Goal: Task Accomplishment & Management: Use online tool/utility

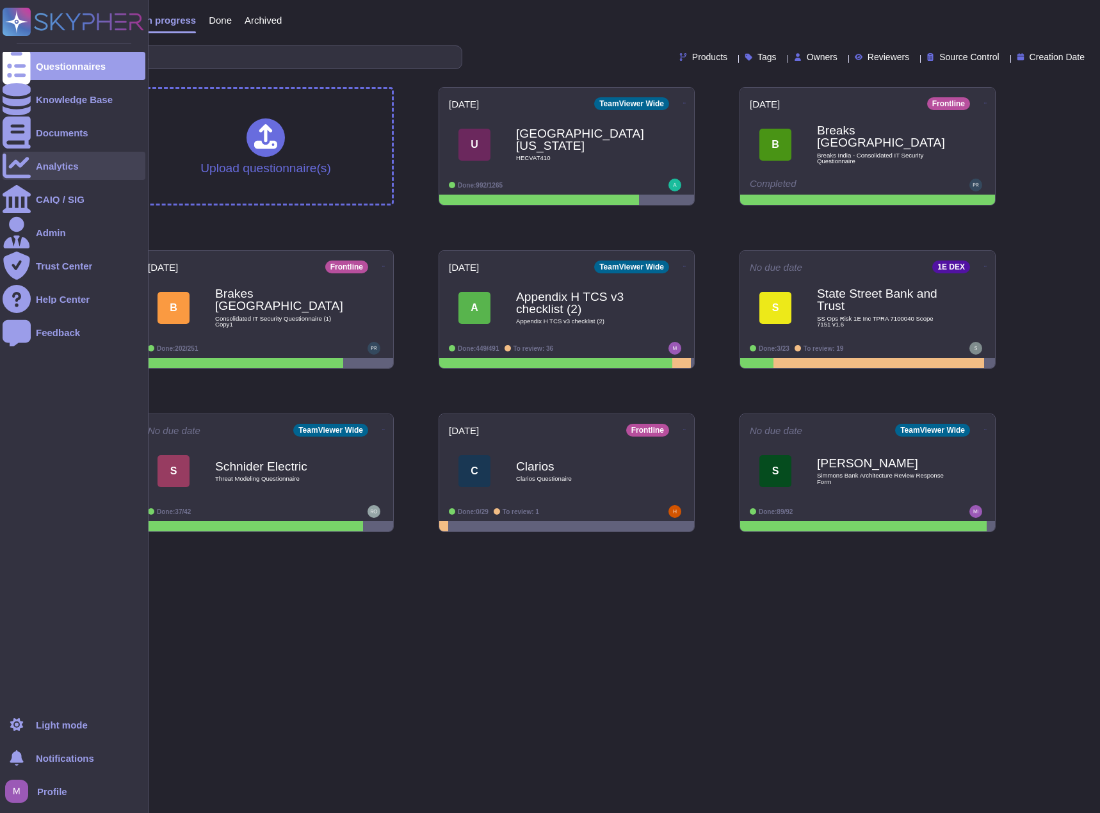
click at [69, 165] on div "Analytics" at bounding box center [57, 166] width 43 height 10
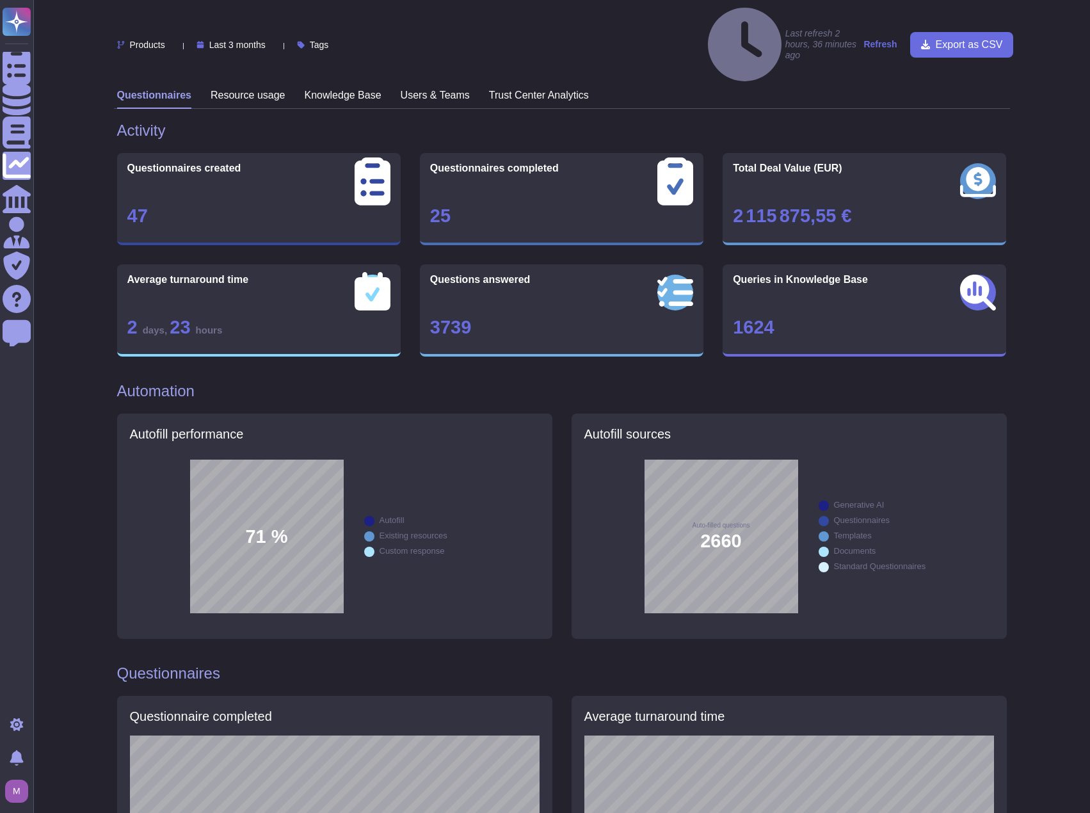
click at [339, 89] on h3 "Knowledge Base" at bounding box center [343, 95] width 77 height 12
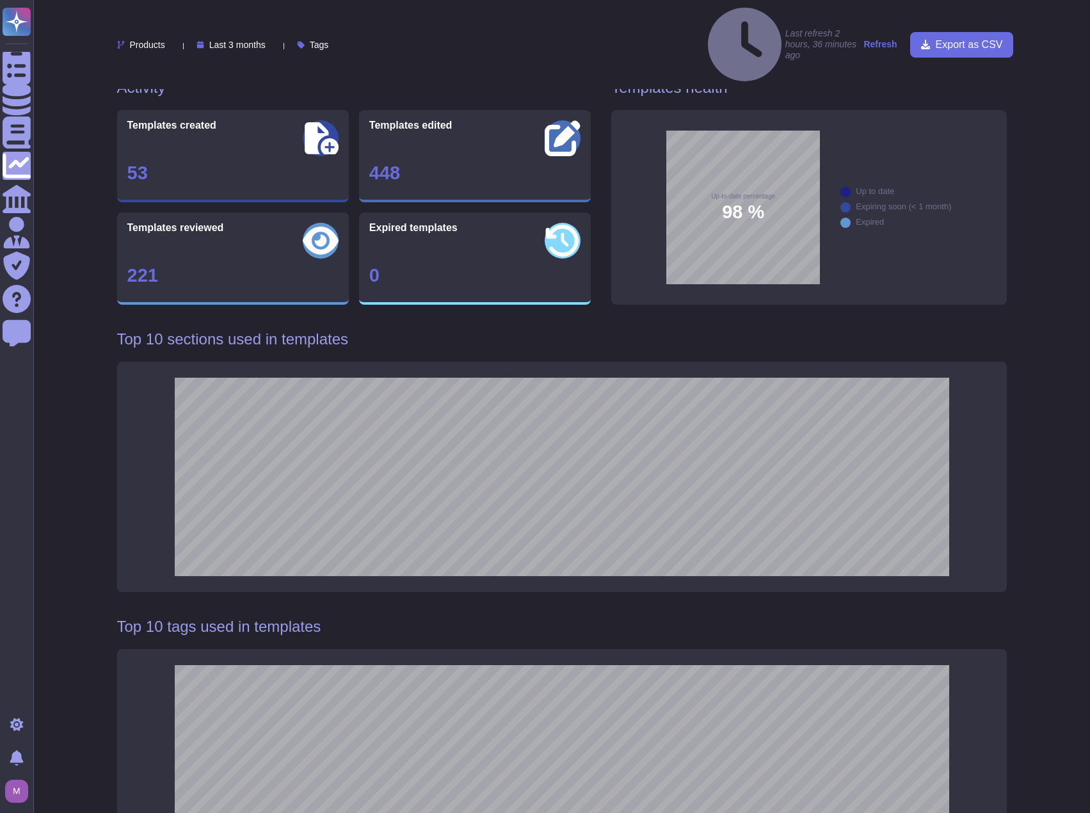
scroll to position [64, 0]
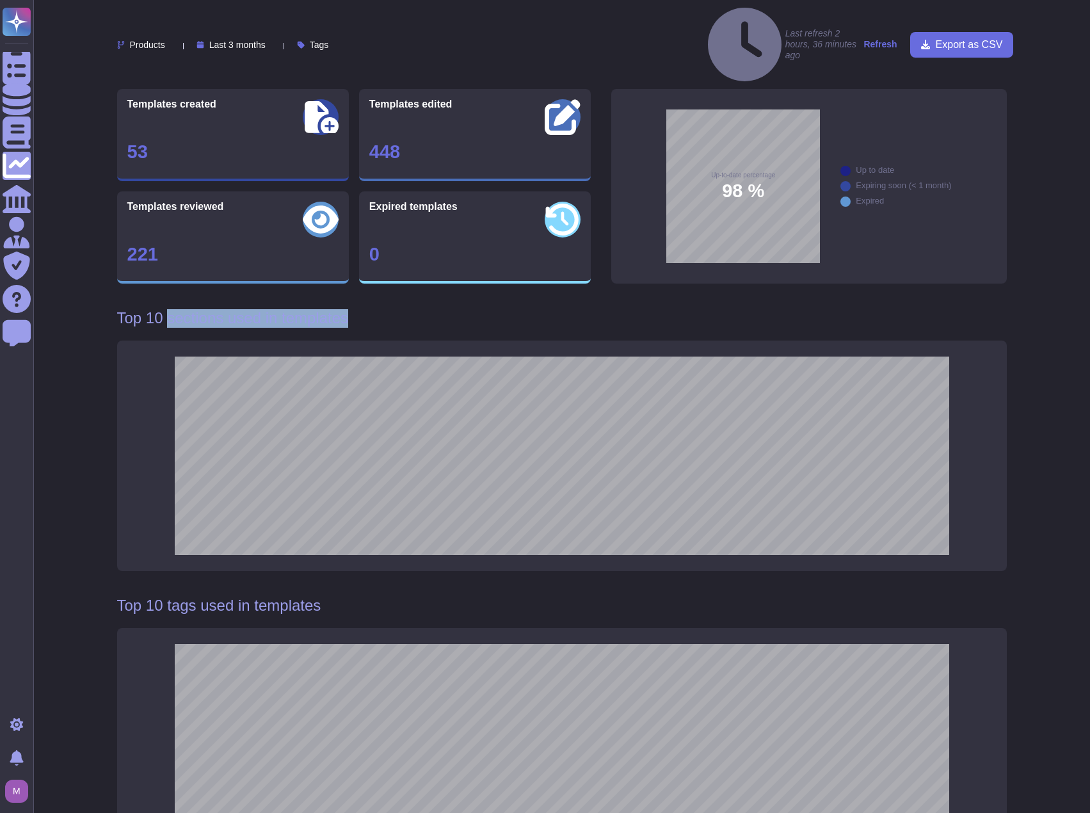
drag, startPoint x: 166, startPoint y: 273, endPoint x: 348, endPoint y: 270, distance: 181.9
click at [348, 309] on h1 "Top 10 sections used in templates" at bounding box center [562, 318] width 890 height 19
click at [347, 309] on h1 "Top 10 sections used in templates" at bounding box center [562, 318] width 890 height 19
drag, startPoint x: 341, startPoint y: 273, endPoint x: 150, endPoint y: 275, distance: 191.4
click at [150, 309] on h1 "Top 10 sections used in templates" at bounding box center [562, 318] width 890 height 19
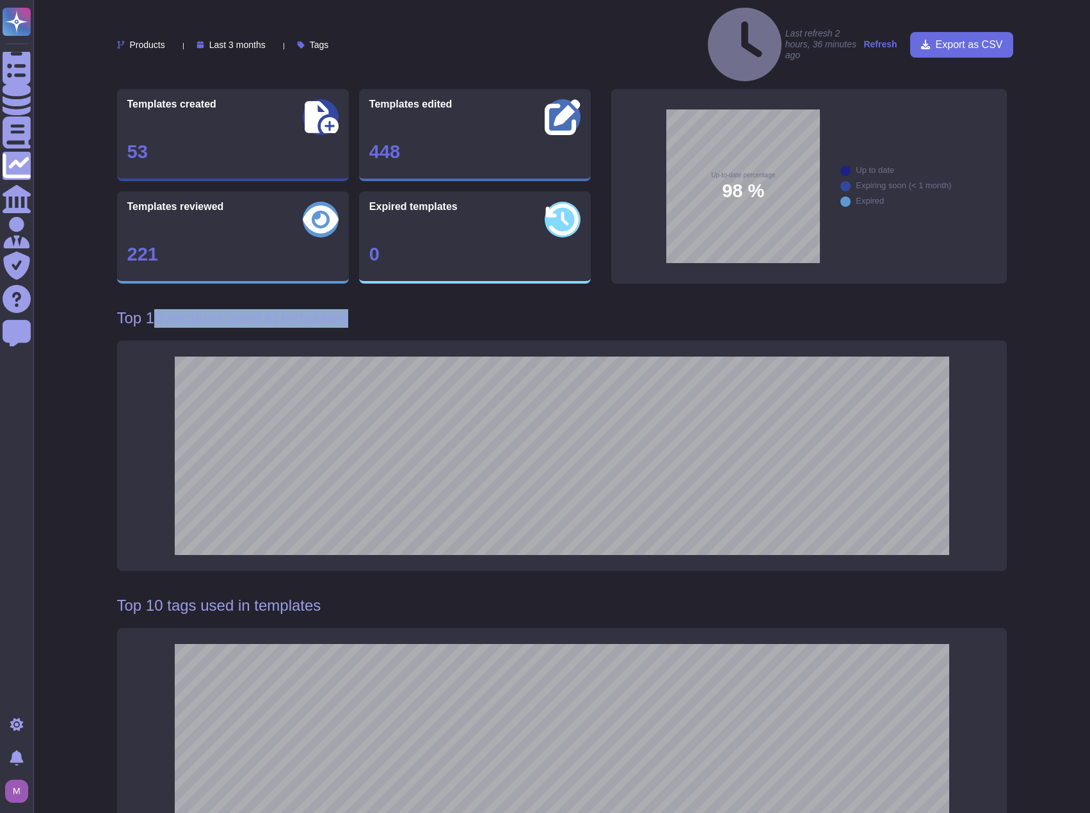
click at [163, 309] on h1 "Top 10 sections used in templates" at bounding box center [562, 318] width 890 height 19
drag, startPoint x: 178, startPoint y: 268, endPoint x: 349, endPoint y: 260, distance: 171.1
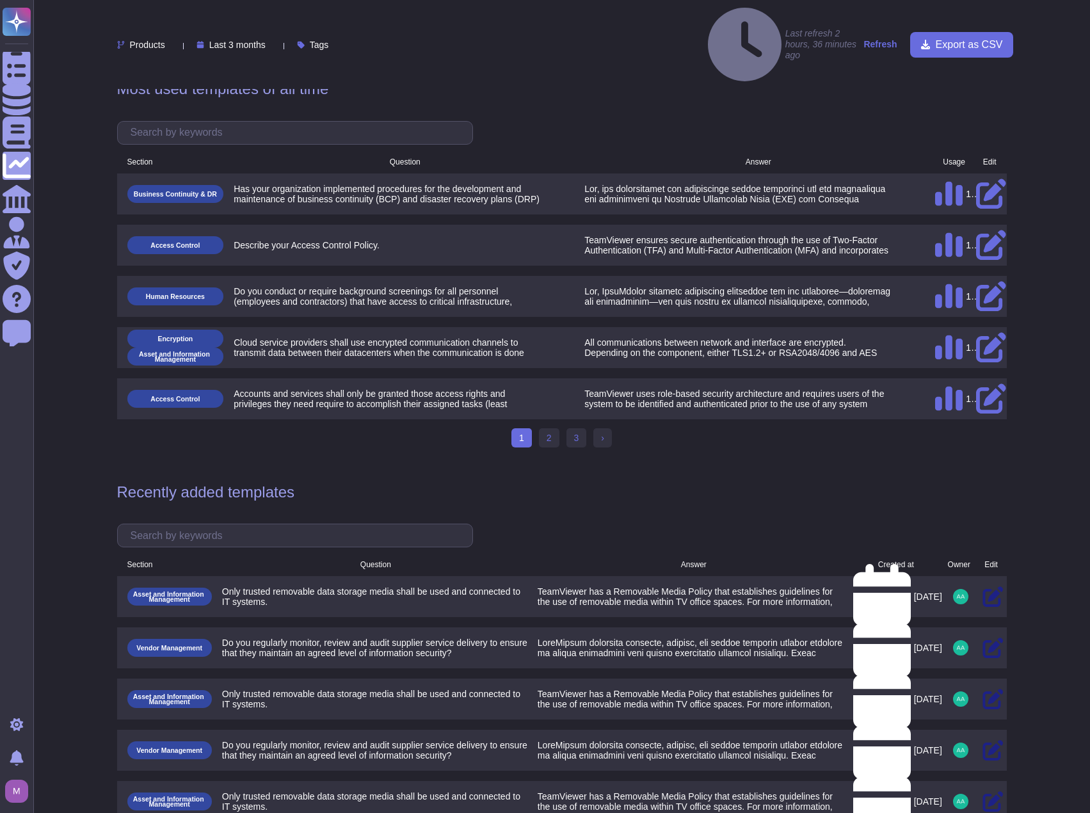
scroll to position [880, 0]
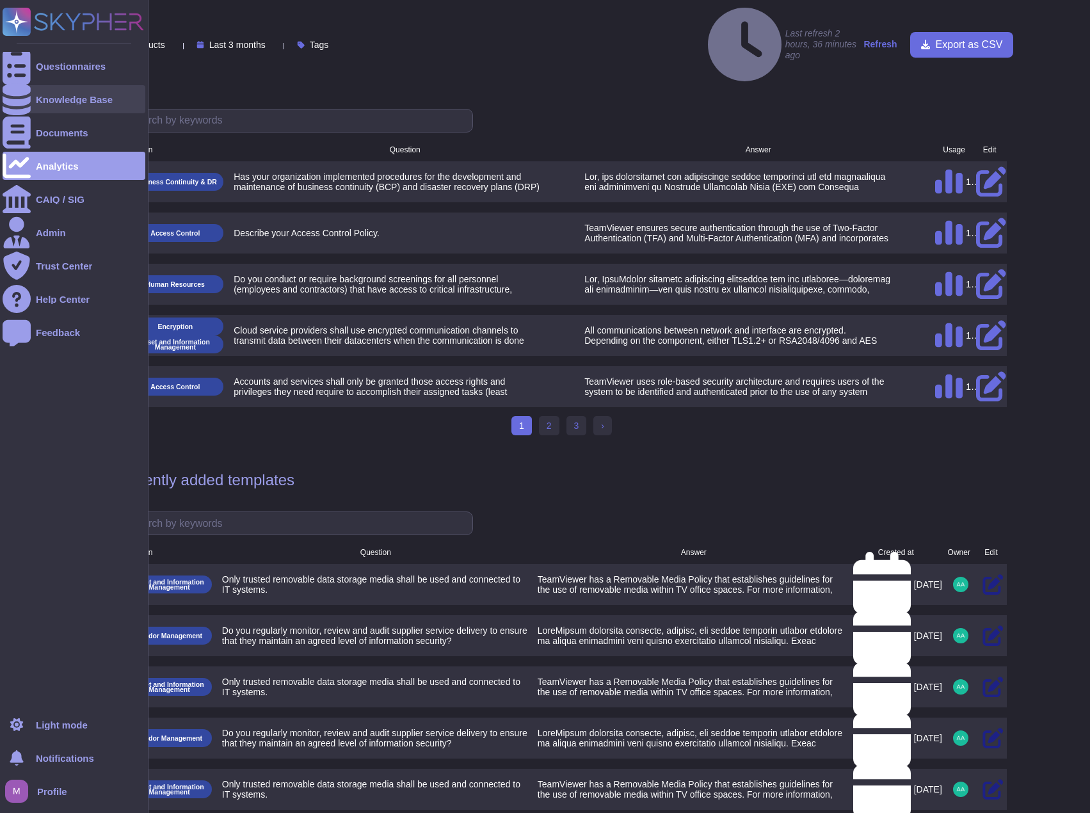
click at [92, 106] on div "Knowledge Base" at bounding box center [74, 99] width 143 height 28
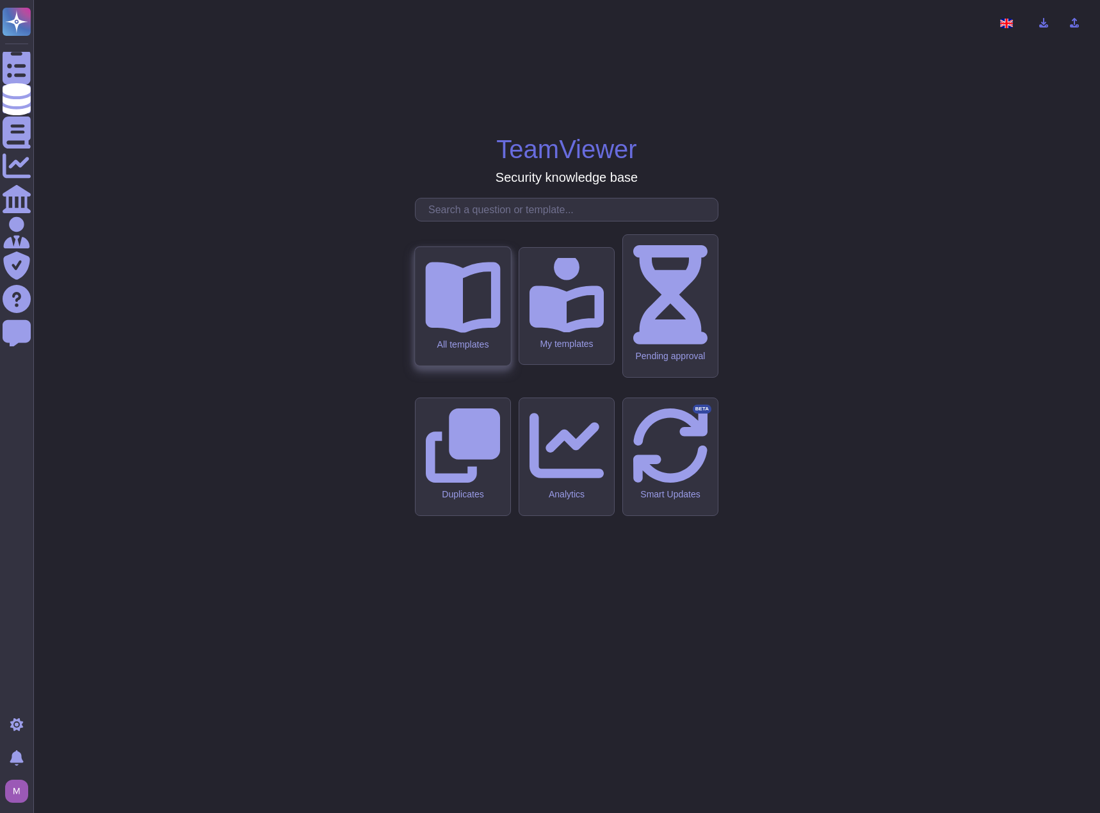
click at [449, 332] on icon at bounding box center [462, 294] width 75 height 75
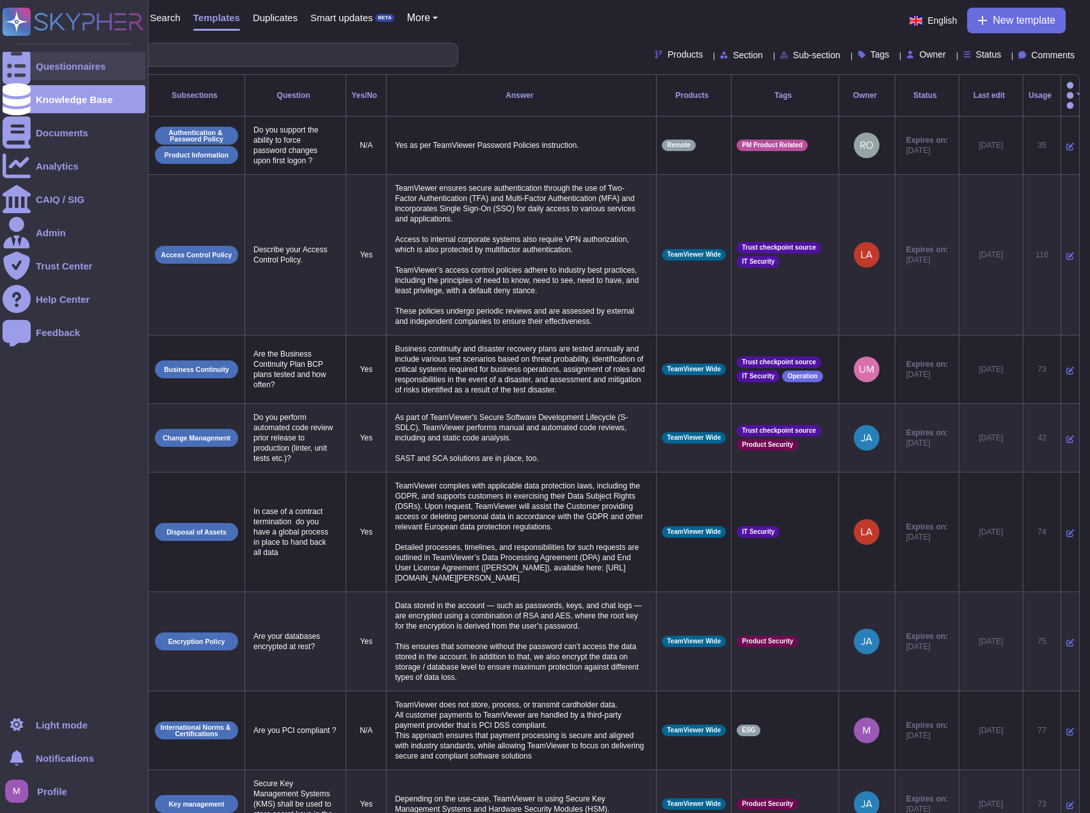
click at [80, 69] on div "Questionnaires" at bounding box center [71, 66] width 70 height 10
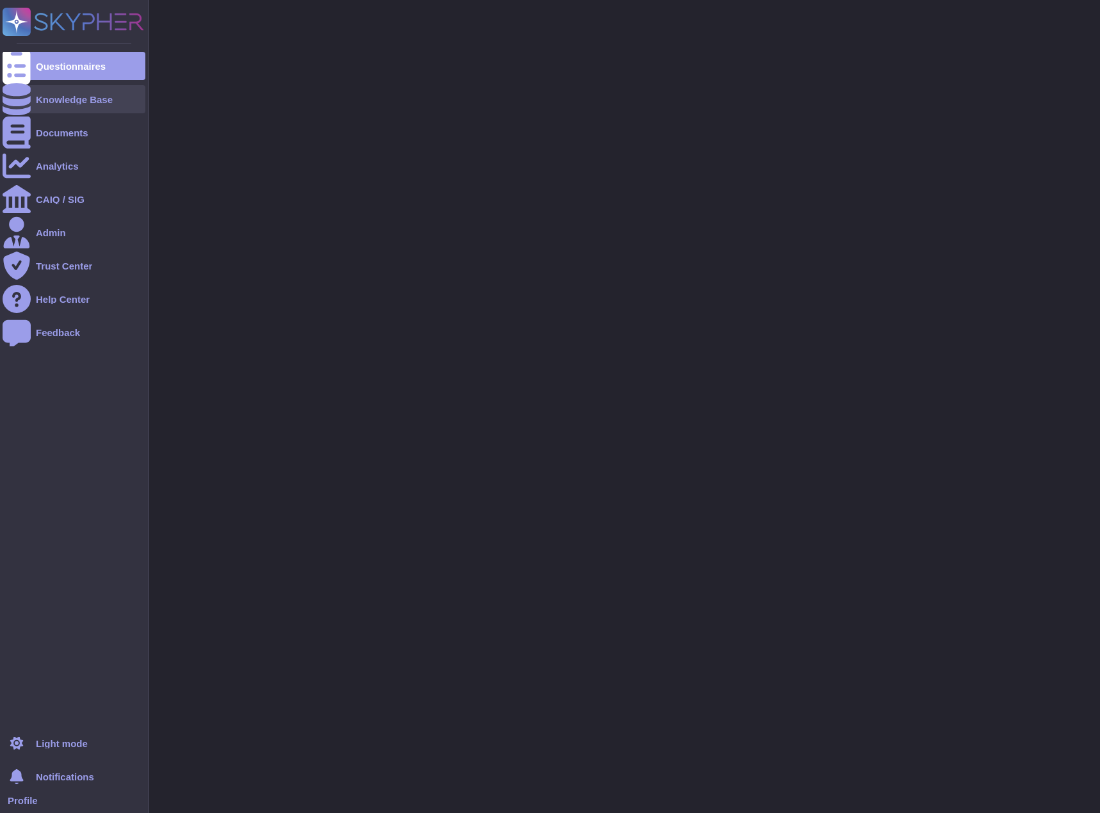
click at [86, 90] on div "Knowledge Base" at bounding box center [74, 99] width 143 height 28
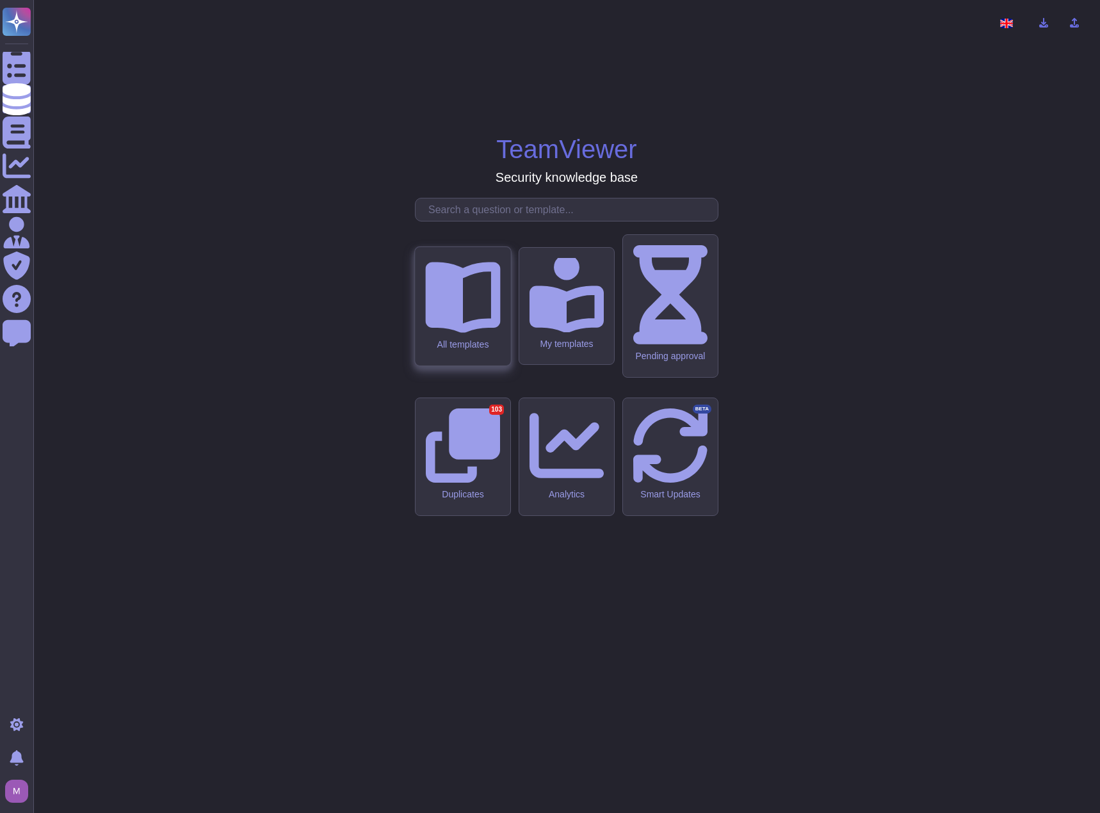
click at [461, 333] on icon at bounding box center [462, 297] width 75 height 71
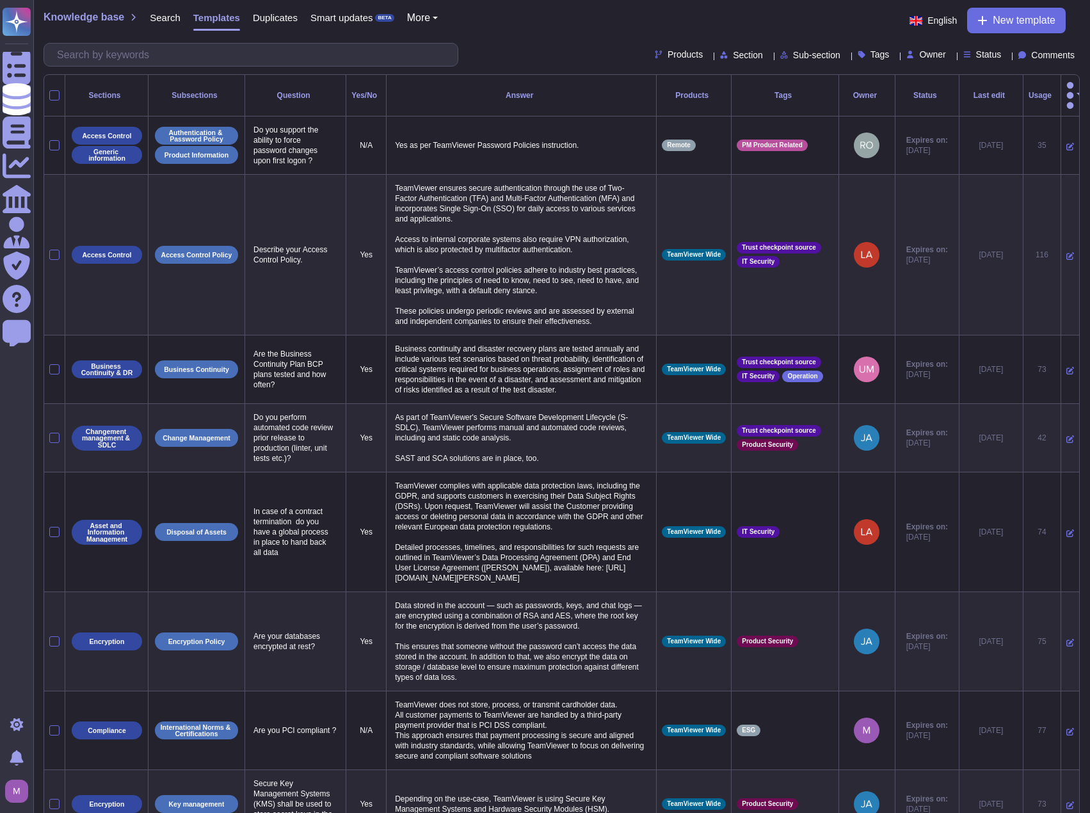
click at [976, 57] on span "Status" at bounding box center [989, 54] width 26 height 9
click at [994, 122] on div "Expire soon" at bounding box center [1032, 118] width 102 height 12
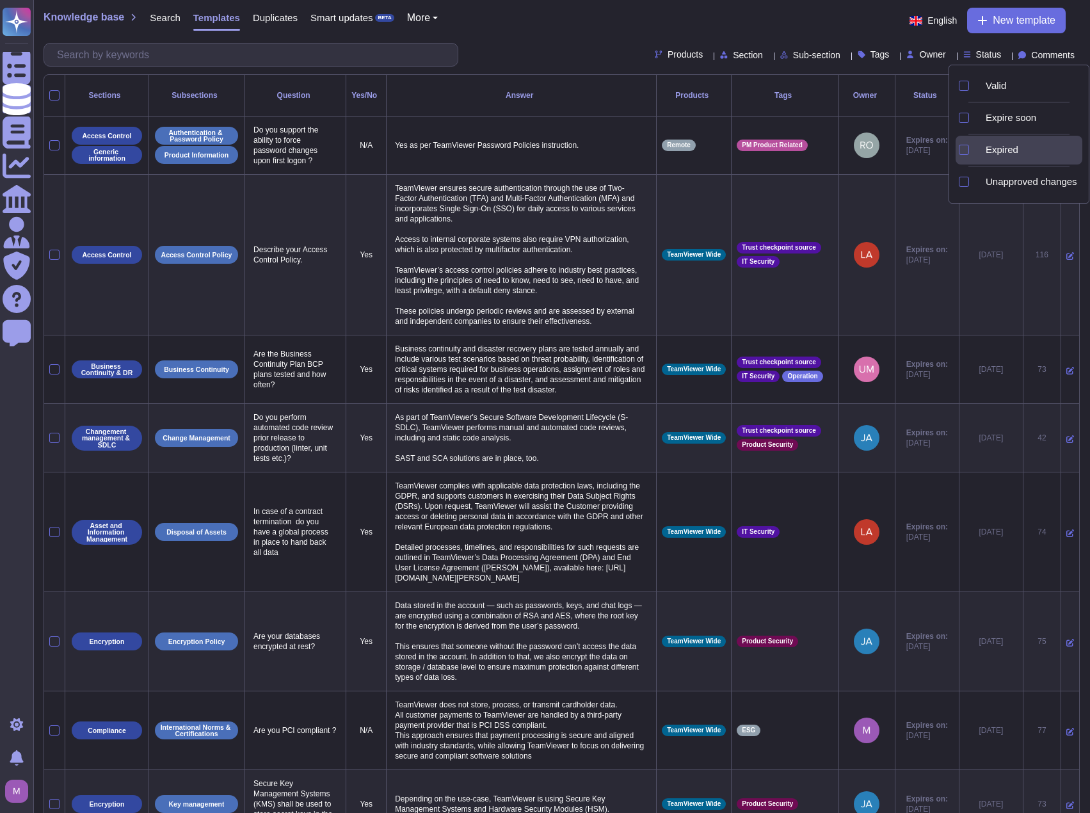
click at [978, 151] on icon at bounding box center [978, 151] width 0 height 0
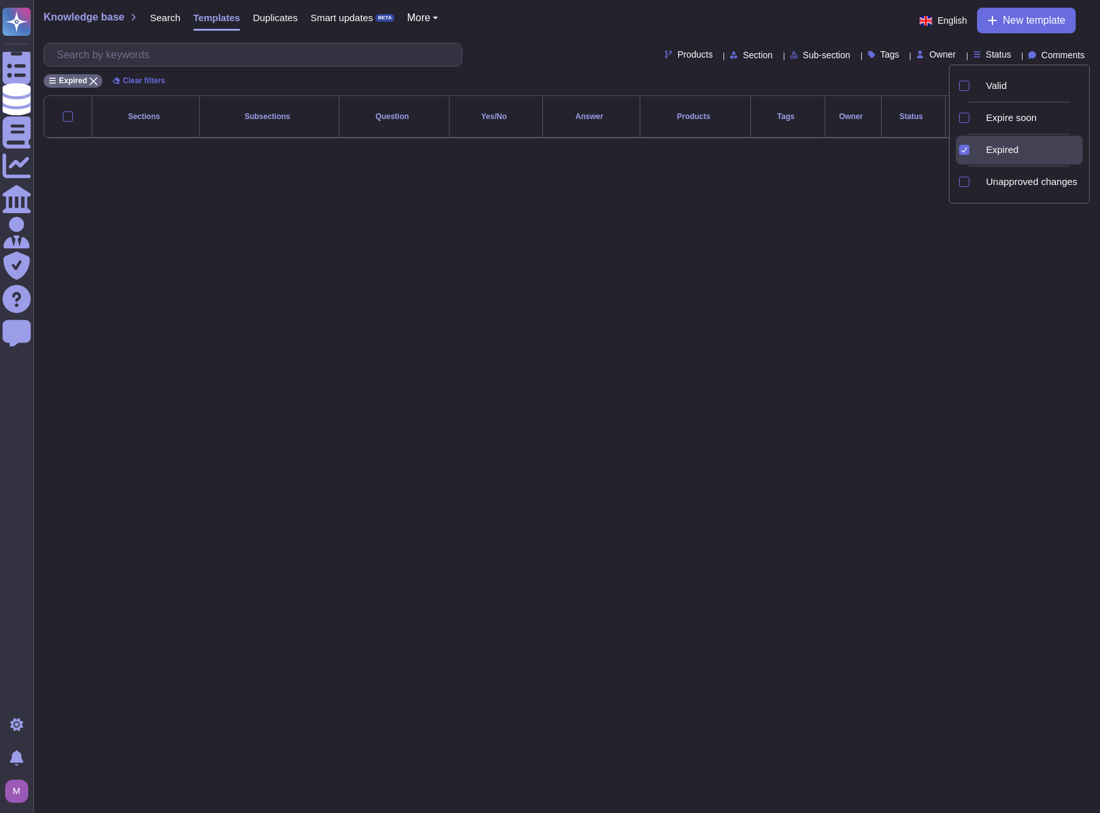
click at [978, 151] on icon at bounding box center [978, 151] width 0 height 0
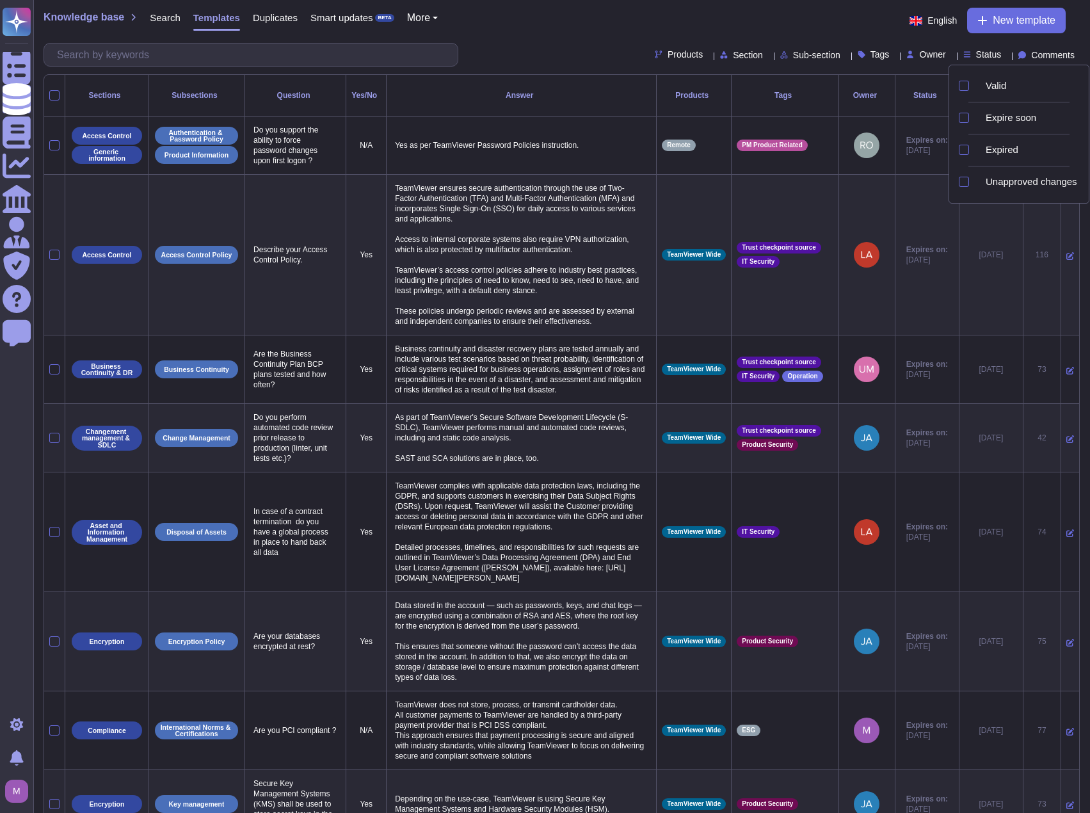
click at [812, 25] on div "Knowledge base Search Templates Duplicates Smart updates BETA More English New …" at bounding box center [562, 21] width 1037 height 26
click at [965, 92] on div "Last edit" at bounding box center [991, 96] width 53 height 8
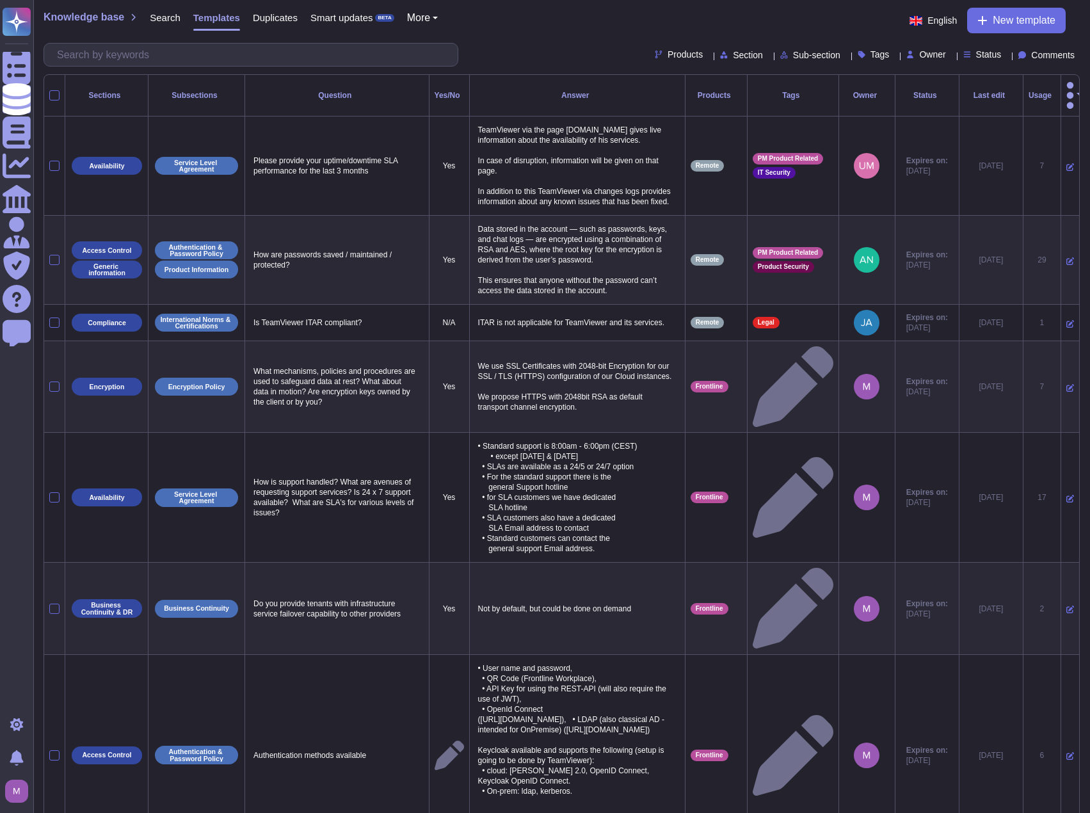
click at [965, 92] on div "Last edit" at bounding box center [991, 96] width 53 height 8
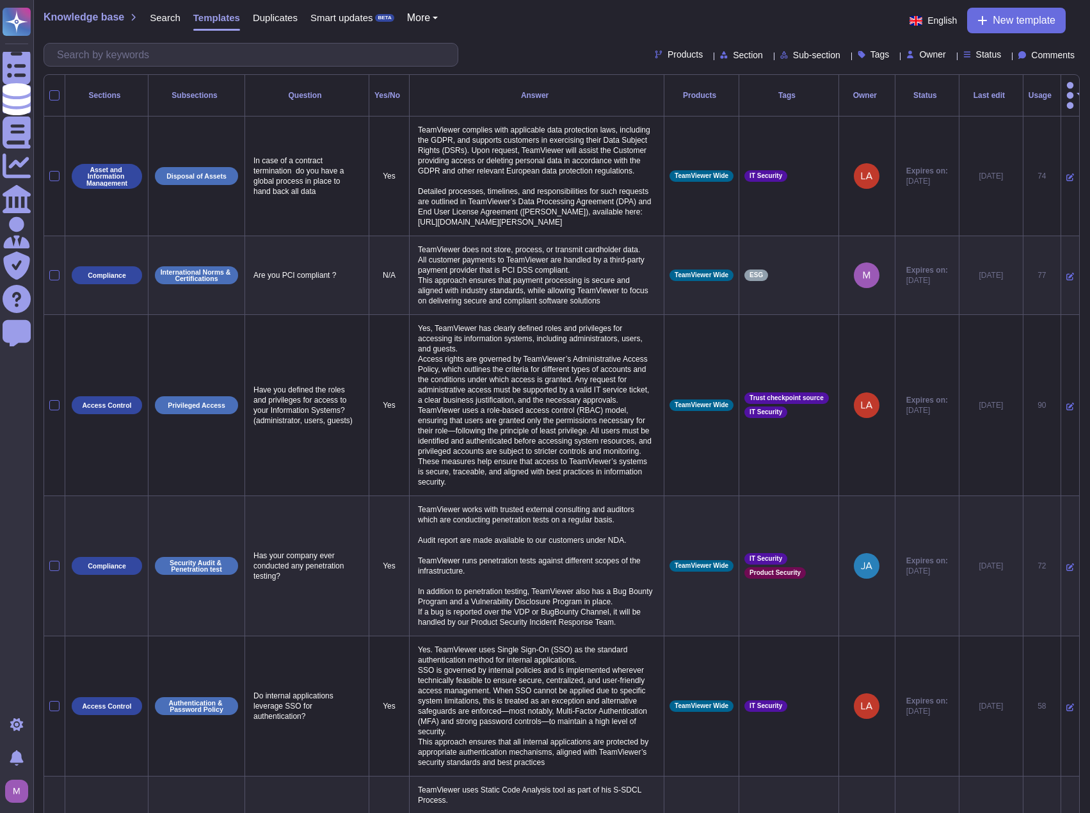
click at [971, 92] on div "Last edit" at bounding box center [991, 96] width 53 height 8
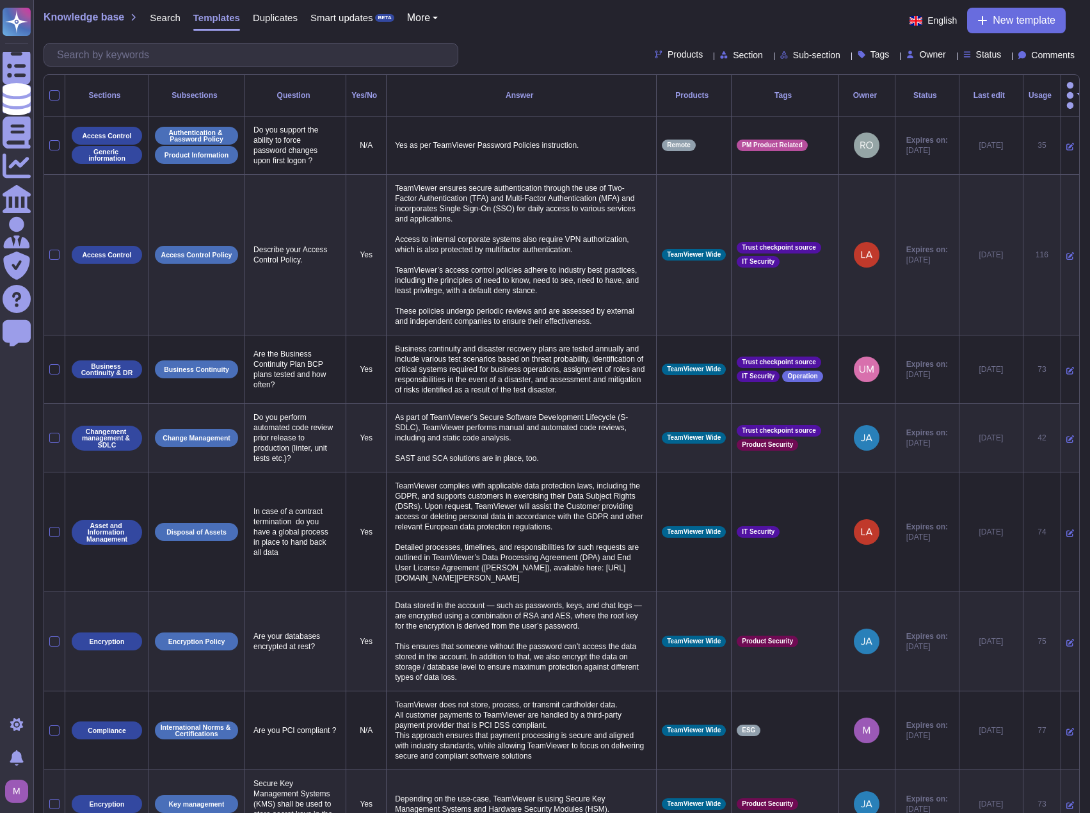
click at [970, 92] on div "Last edit" at bounding box center [991, 96] width 53 height 8
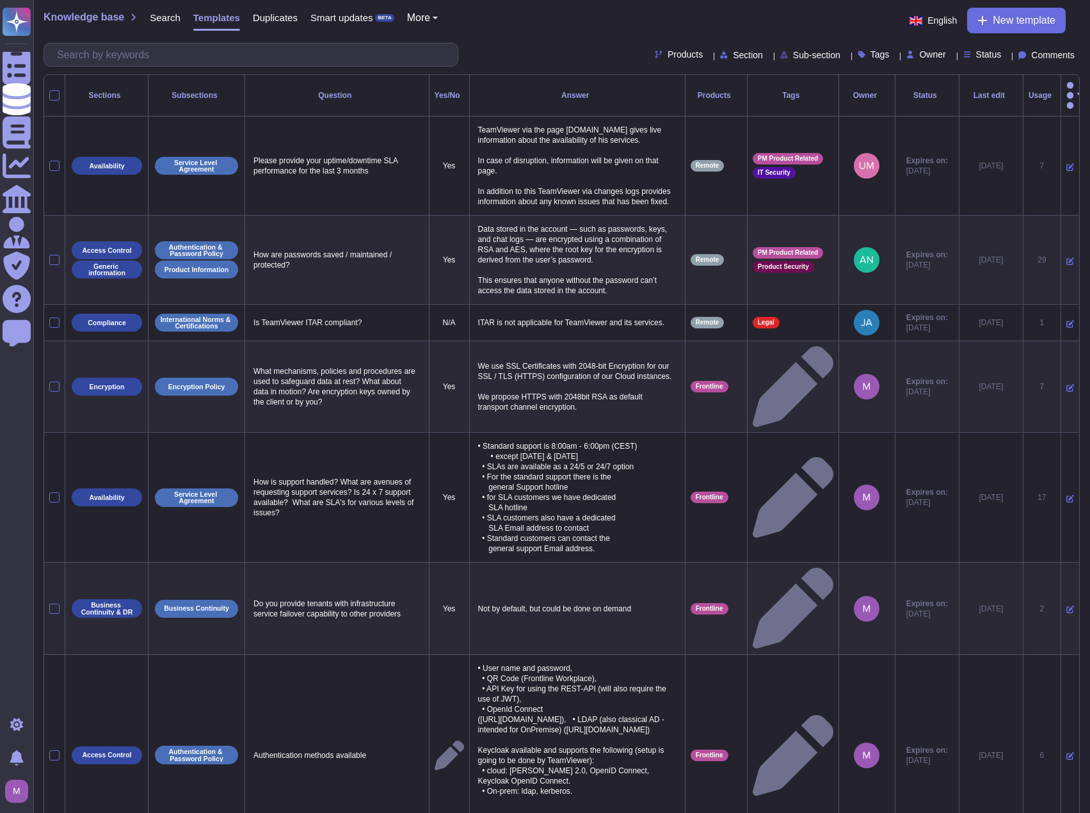
click at [903, 92] on div "Status" at bounding box center [927, 96] width 53 height 8
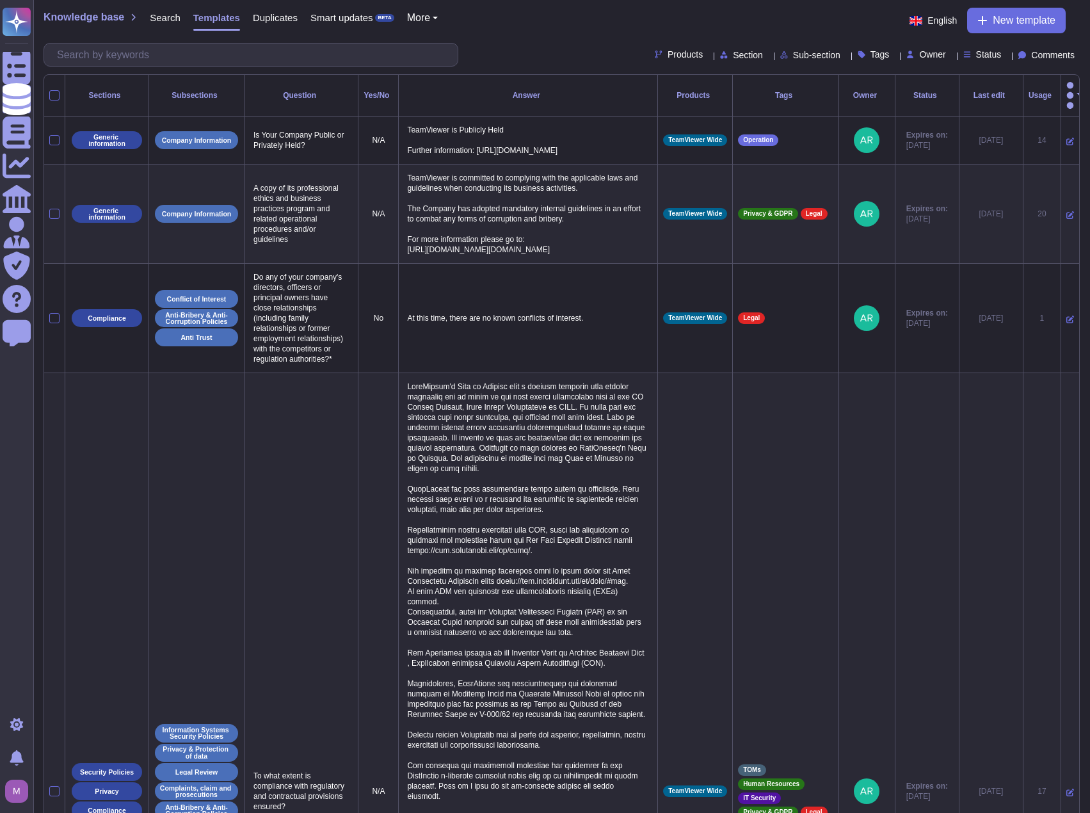
click at [903, 92] on div "Status" at bounding box center [927, 96] width 53 height 8
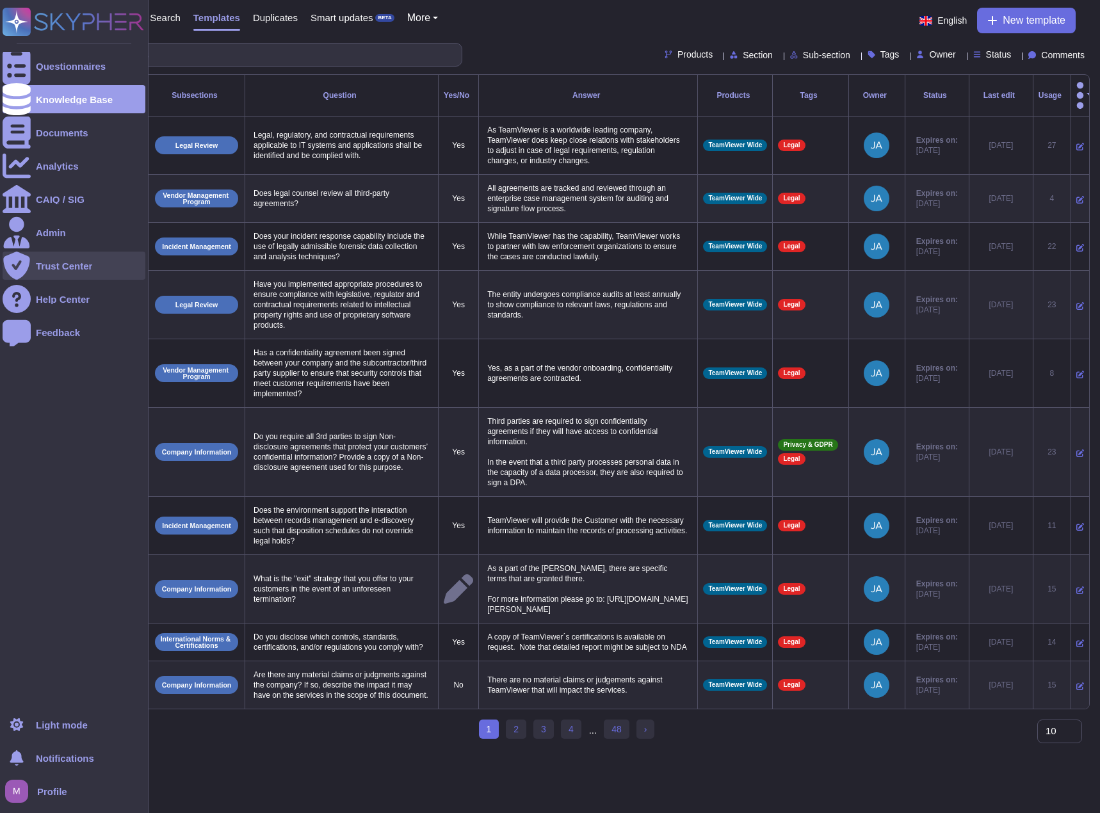
click at [80, 266] on div "Trust Center" at bounding box center [64, 266] width 56 height 10
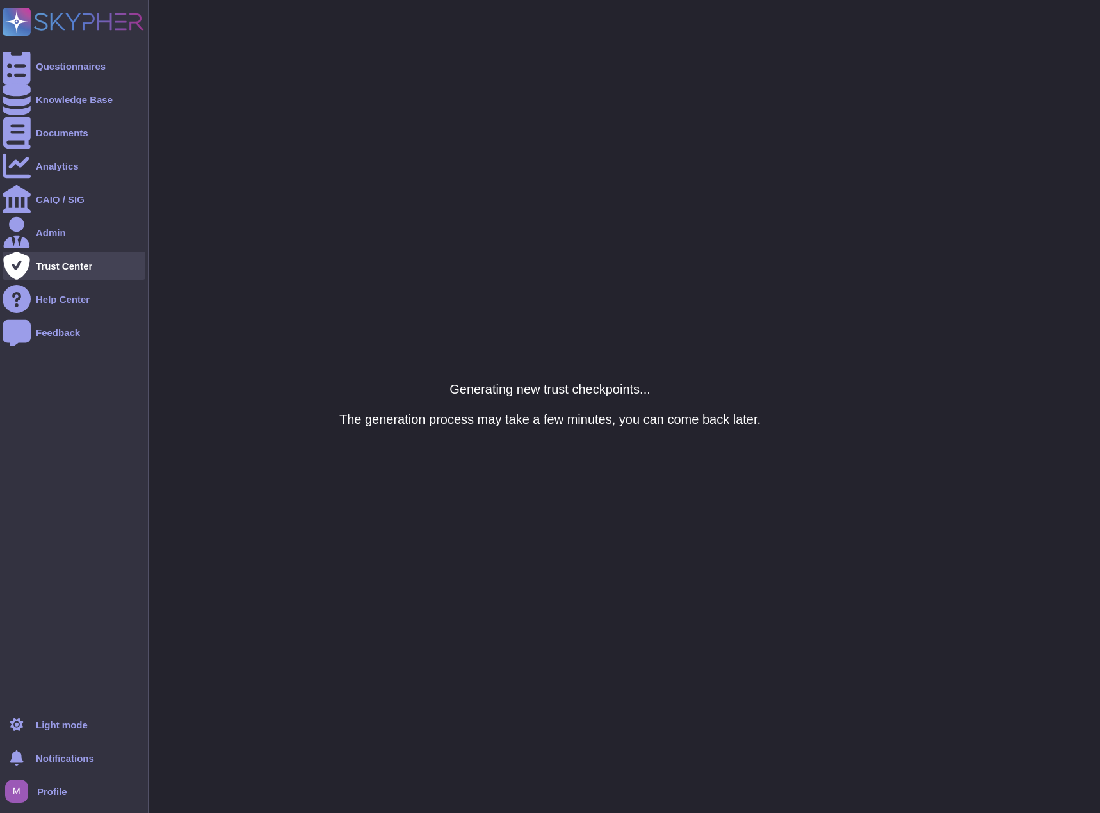
click at [76, 267] on div "Trust Center" at bounding box center [64, 266] width 56 height 10
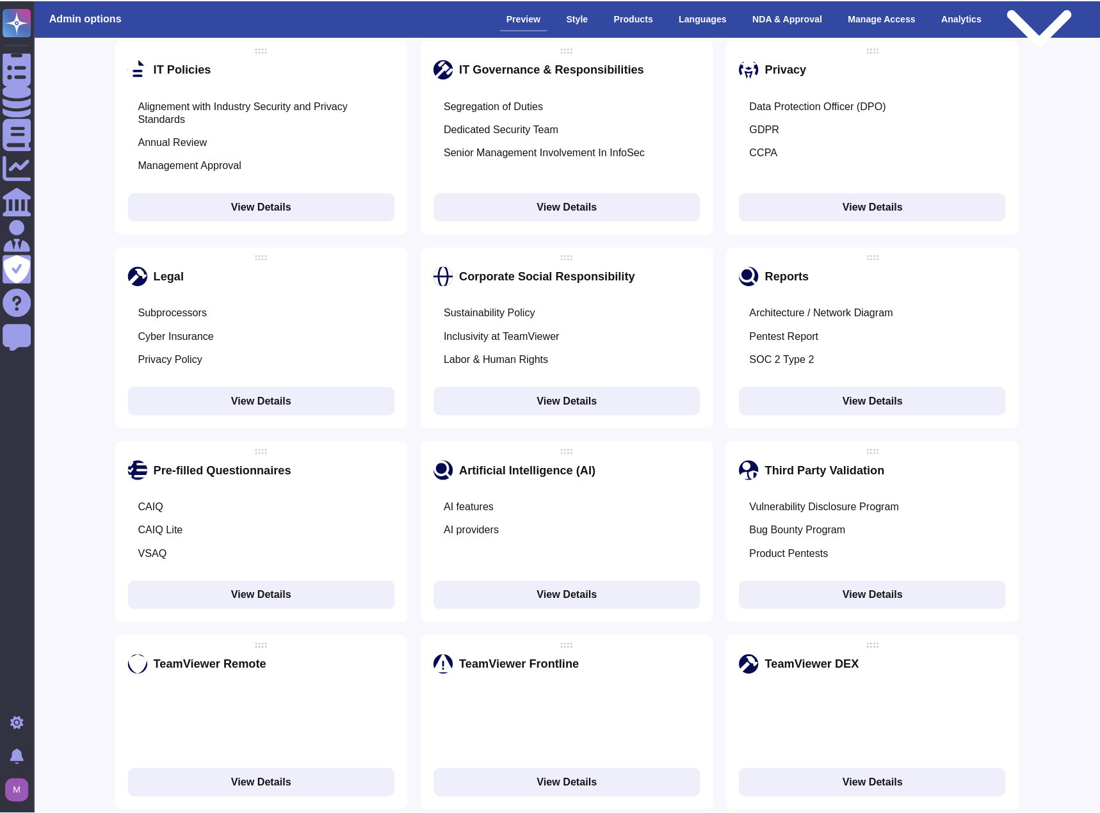
scroll to position [1588, 0]
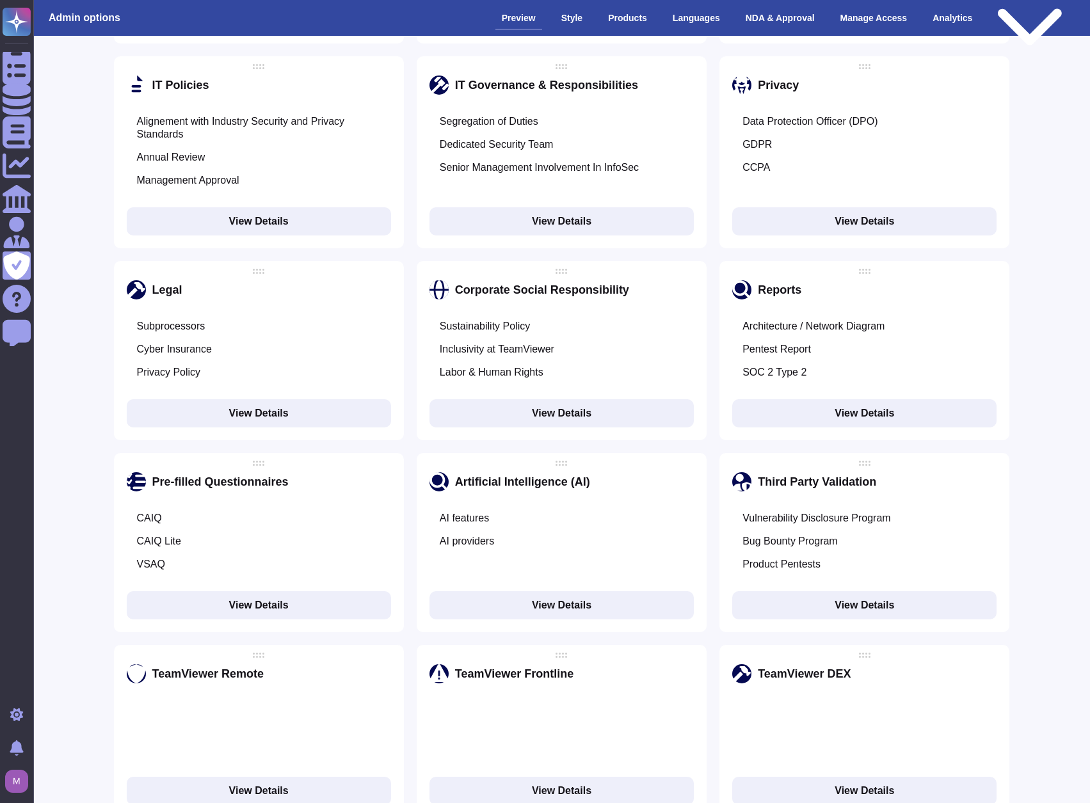
click at [832, 400] on button "View Details" at bounding box center [864, 414] width 264 height 28
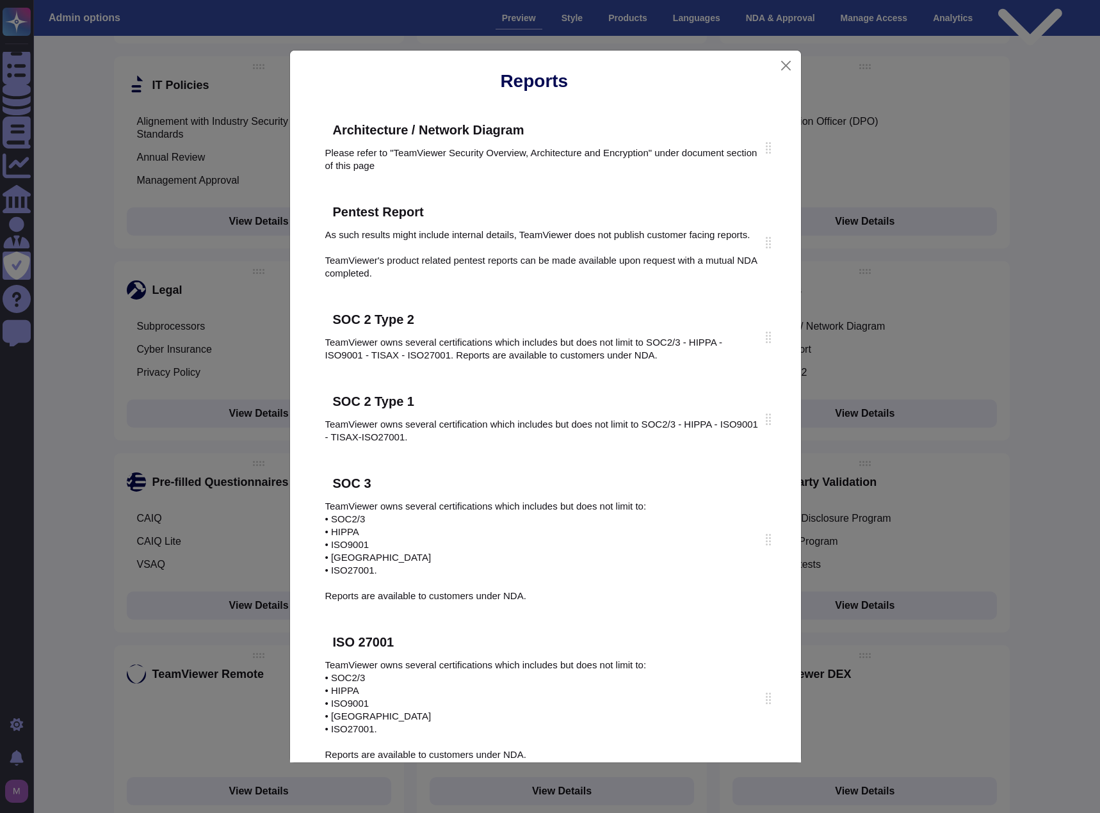
click at [384, 483] on icon at bounding box center [384, 483] width 0 height 0
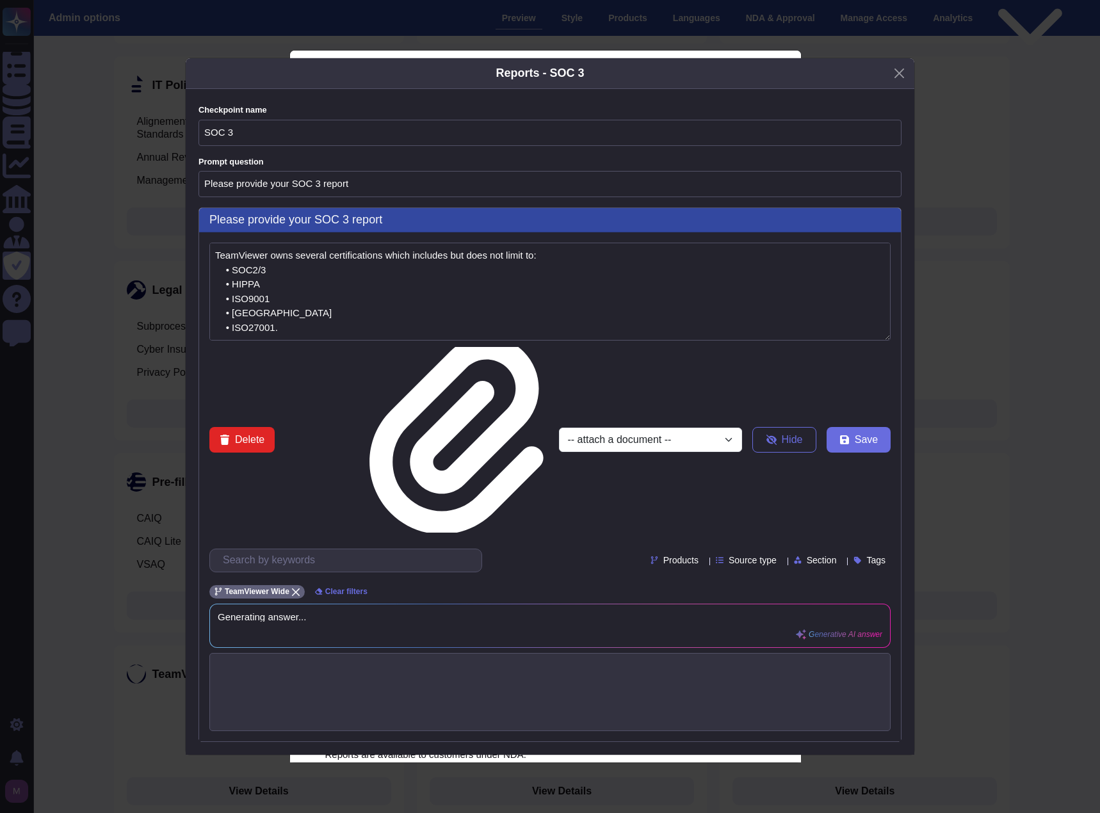
type textarea "TeamViewer owns several certifications which includes but does not limit to: • …"
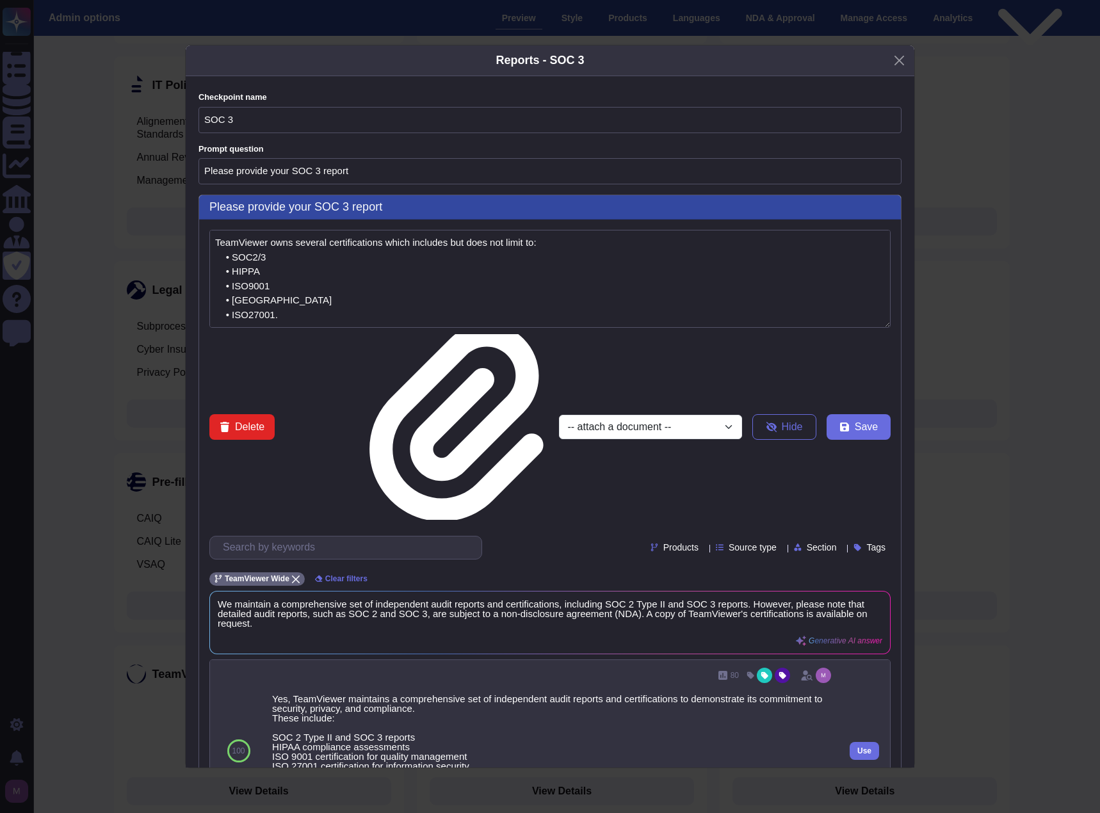
drag, startPoint x: 272, startPoint y: 542, endPoint x: 777, endPoint y: 650, distance: 516.5
click at [777, 694] on div "Yes, TeamViewer maintains a comprehensive set of independent audit reports and …" at bounding box center [552, 756] width 561 height 125
click at [616, 694] on div "Yes, TeamViewer maintains a comprehensive set of independent audit reports and …" at bounding box center [552, 756] width 561 height 125
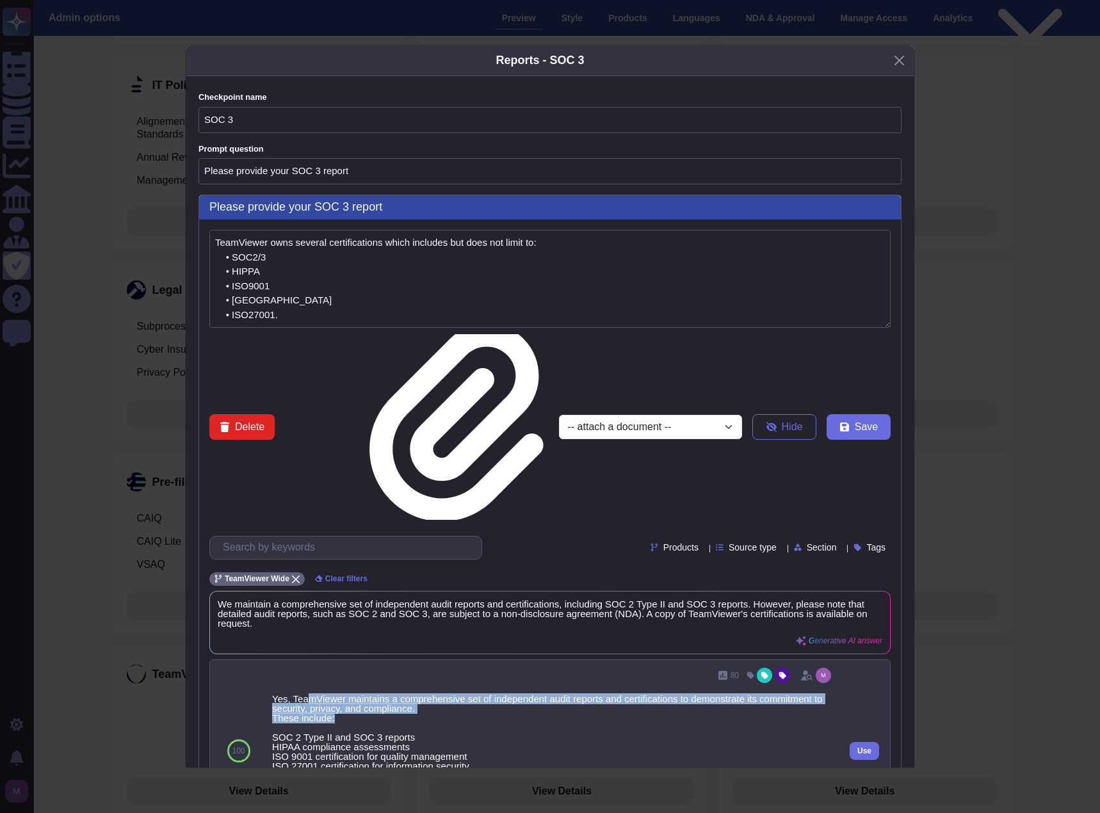
drag, startPoint x: 303, startPoint y: 537, endPoint x: 457, endPoint y: 553, distance: 155.1
click at [457, 694] on div "Yes, TeamViewer maintains a comprehensive set of independent audit reports and …" at bounding box center [552, 756] width 561 height 125
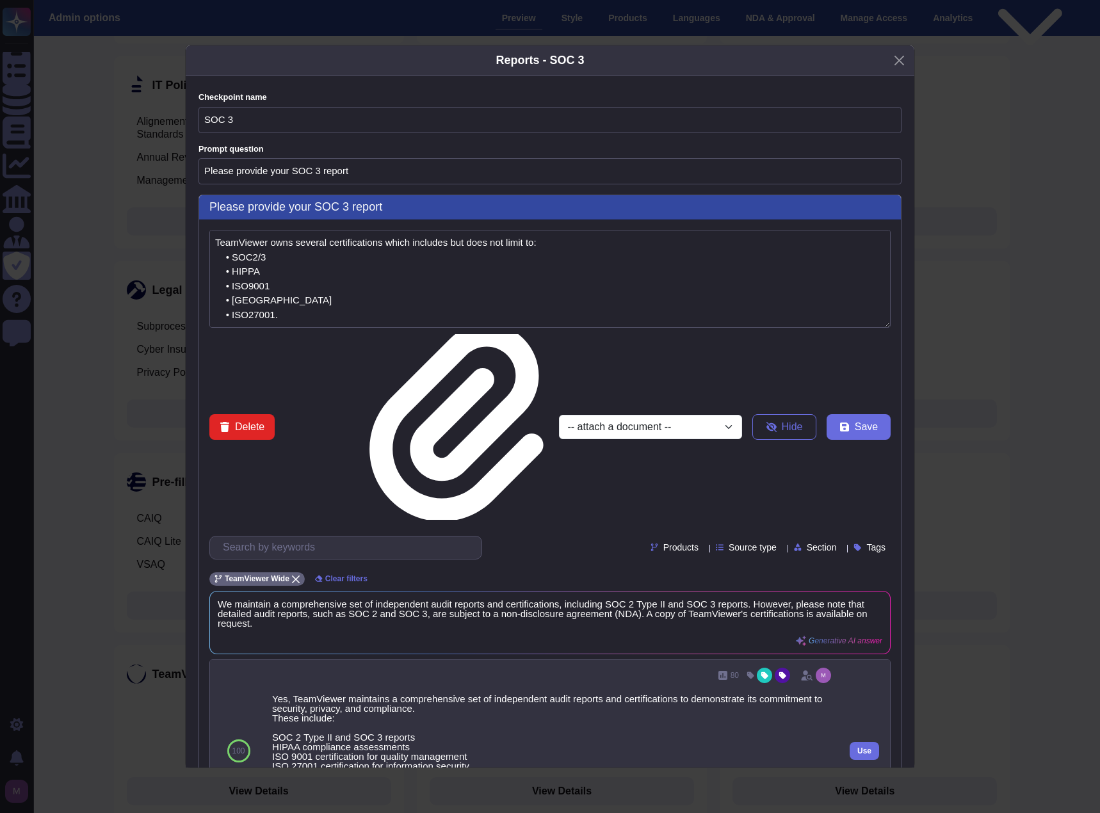
click at [272, 694] on div "Yes, TeamViewer maintains a comprehensive set of independent audit reports and …" at bounding box center [552, 756] width 561 height 125
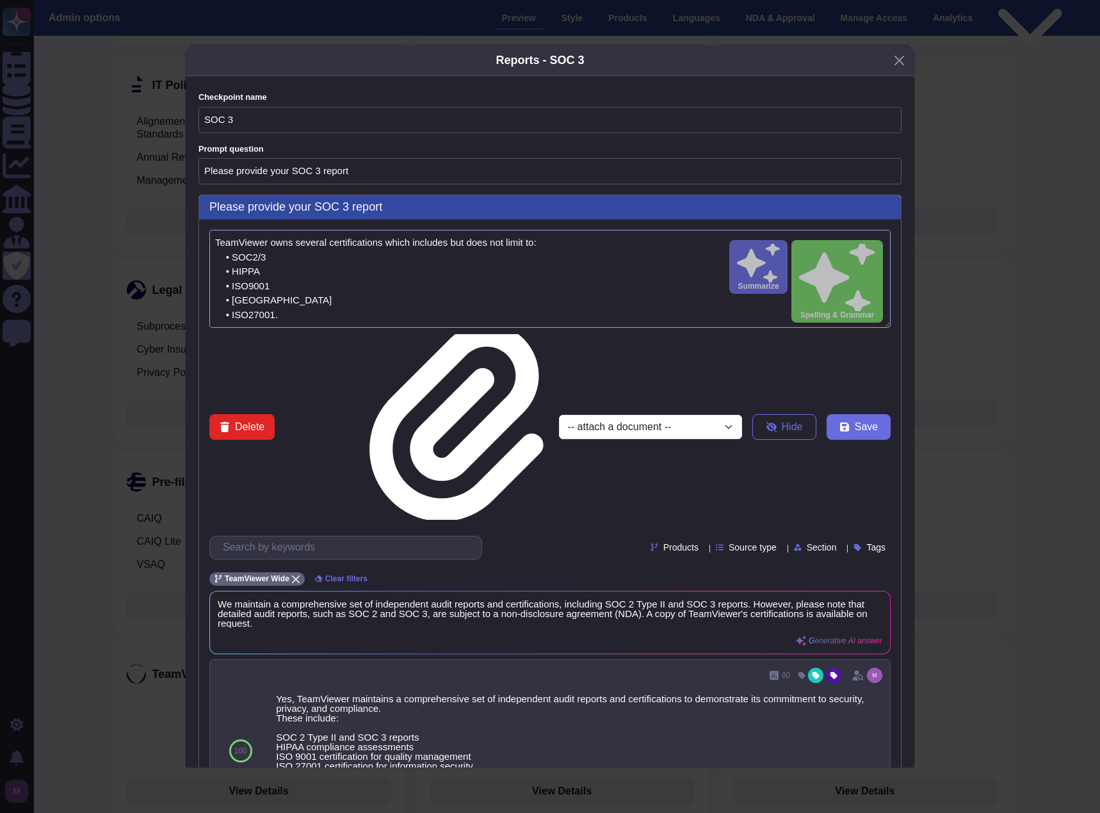
click at [282, 290] on textarea "TeamViewer owns several certifications which includes but does not limit to: • …" at bounding box center [549, 279] width 681 height 98
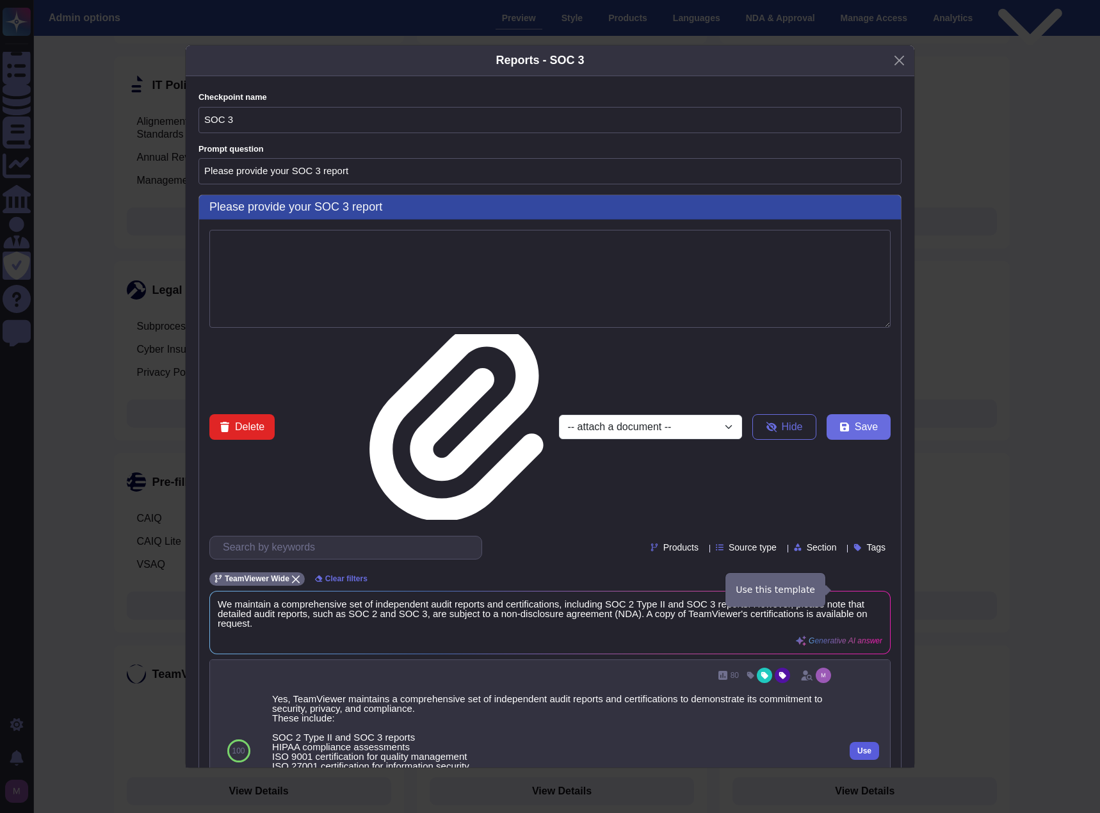
click at [857, 747] on span "Use" at bounding box center [864, 751] width 14 height 8
type textarea "Yes, TeamViewer maintains a comprehensive set of independent audit reports and …"
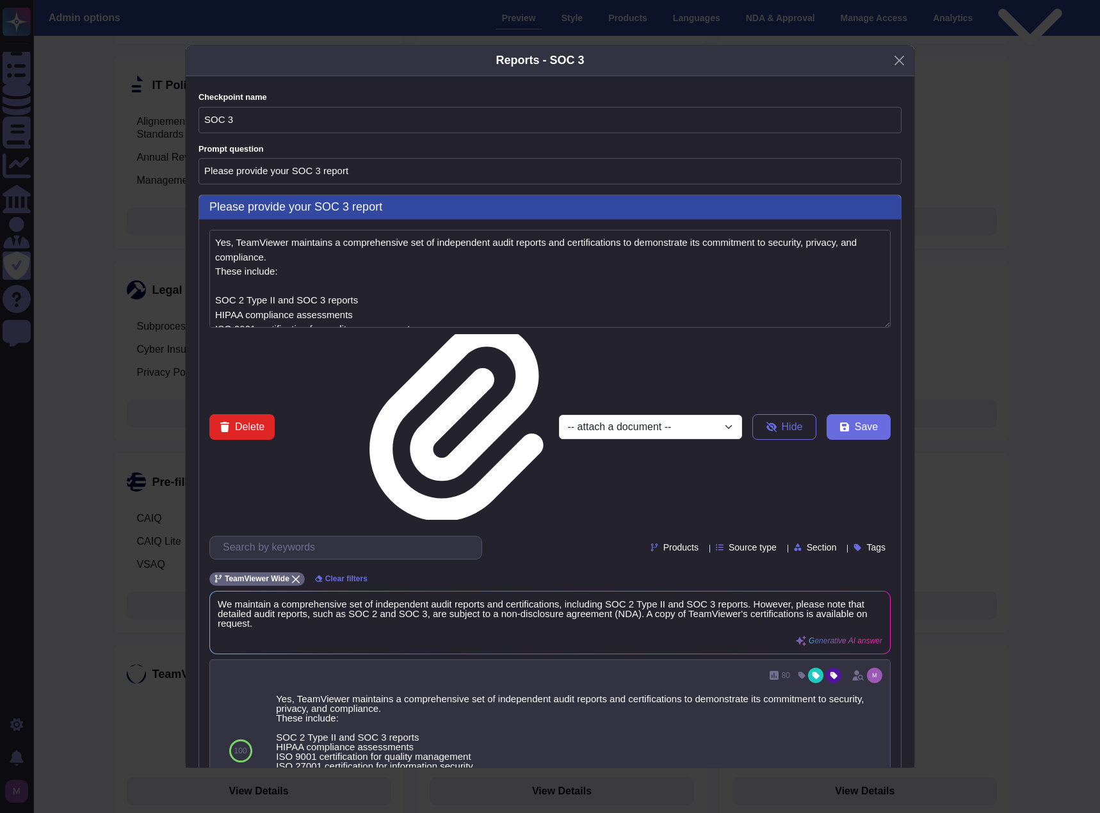
click at [845, 414] on button "Save" at bounding box center [859, 427] width 64 height 26
type input "Explain to us about your"
